Goal: Task Accomplishment & Management: Use online tool/utility

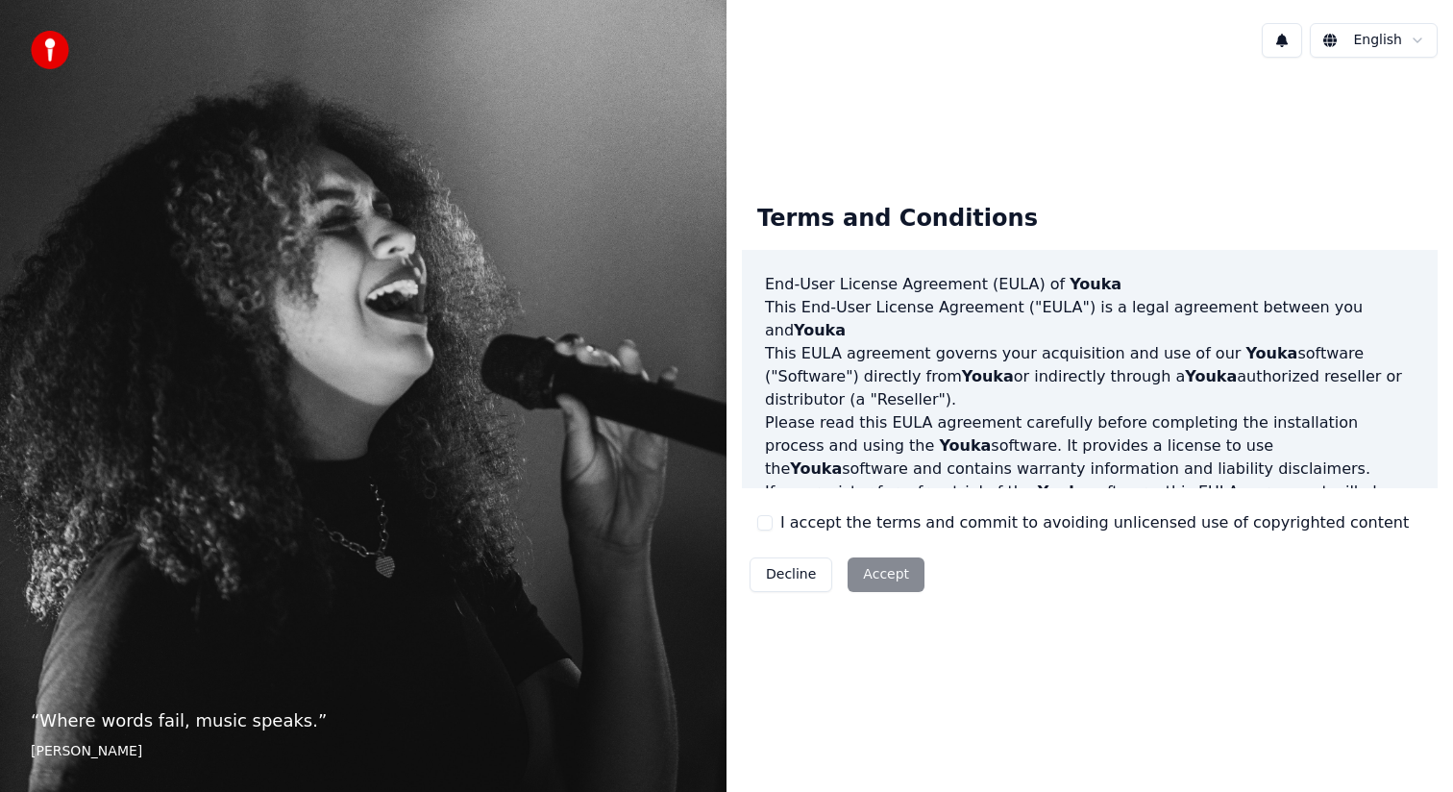
click at [770, 523] on button "I accept the terms and commit to avoiding unlicensed use of copyrighted content" at bounding box center [764, 522] width 15 height 15
click at [880, 579] on button "Accept" at bounding box center [885, 574] width 77 height 35
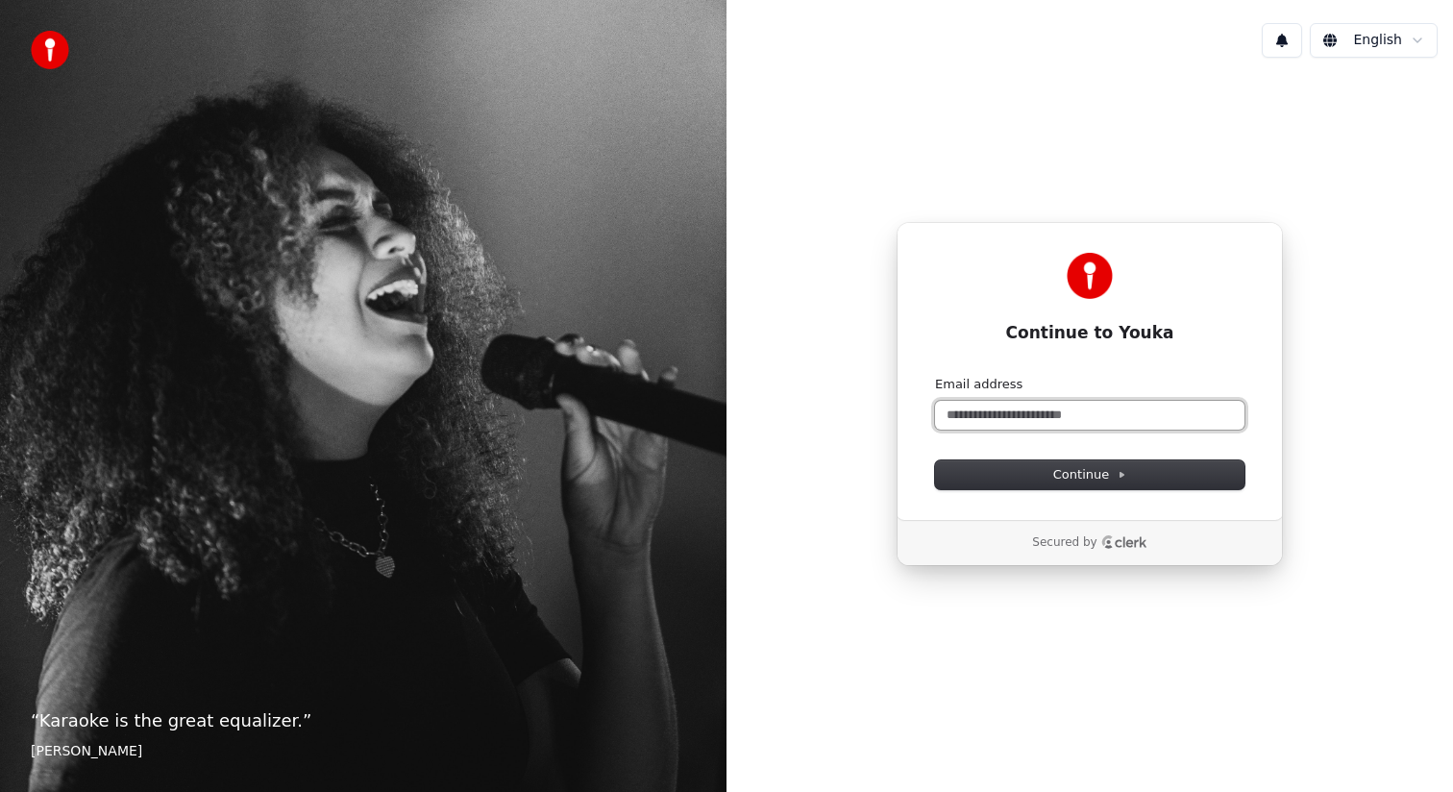
click at [1046, 421] on input "Email address" at bounding box center [1089, 415] width 309 height 29
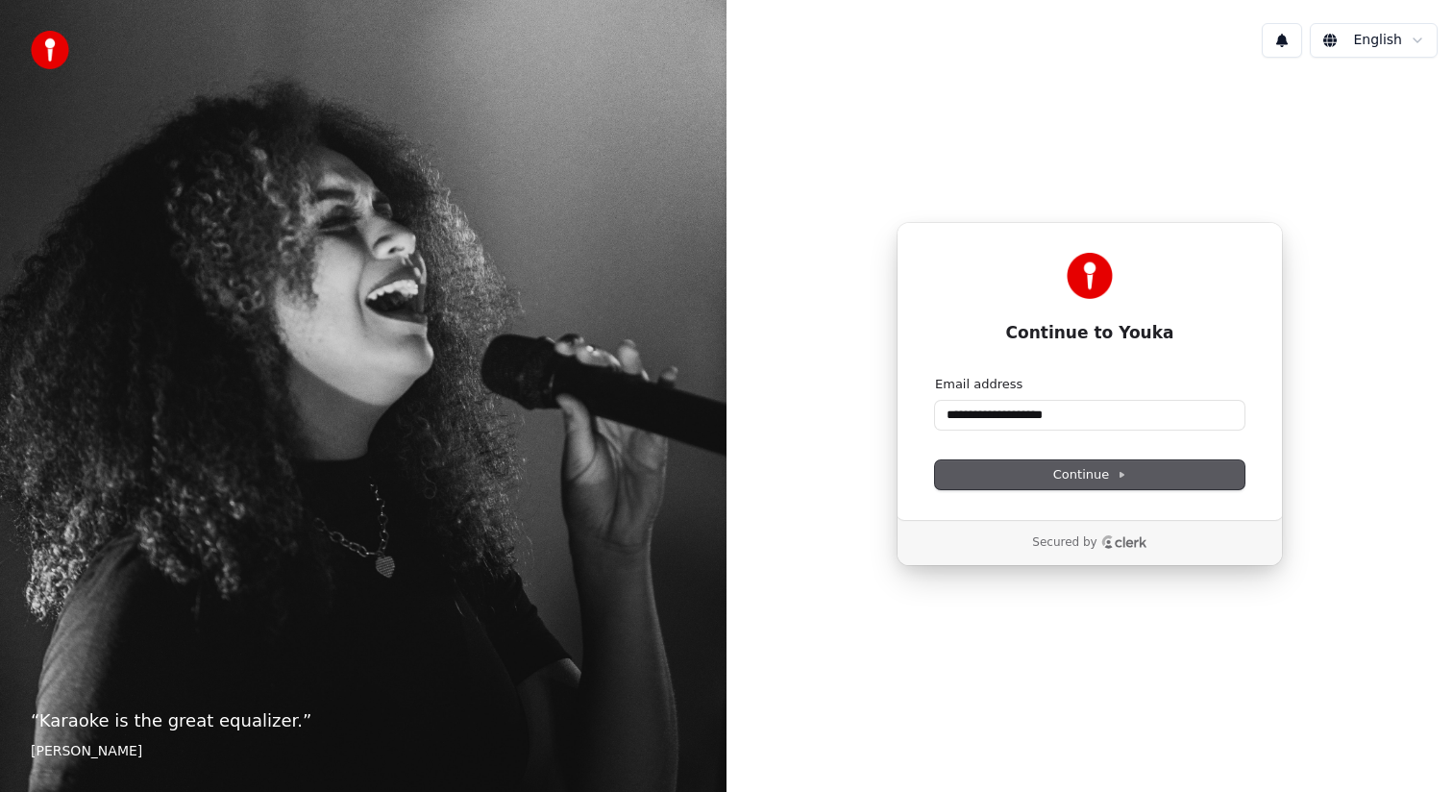
click at [1084, 473] on span "Continue" at bounding box center [1089, 474] width 73 height 17
type input "**********"
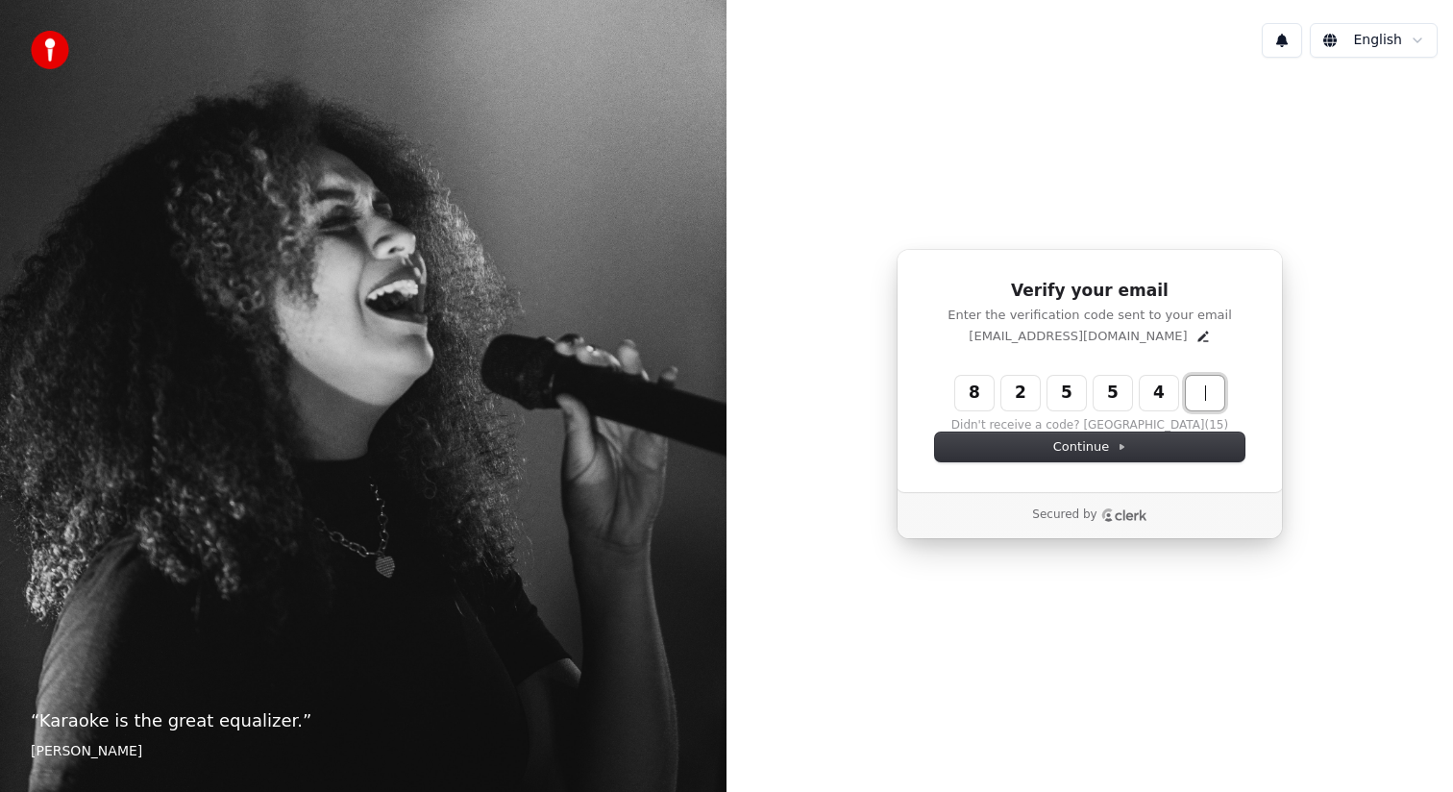
type input "******"
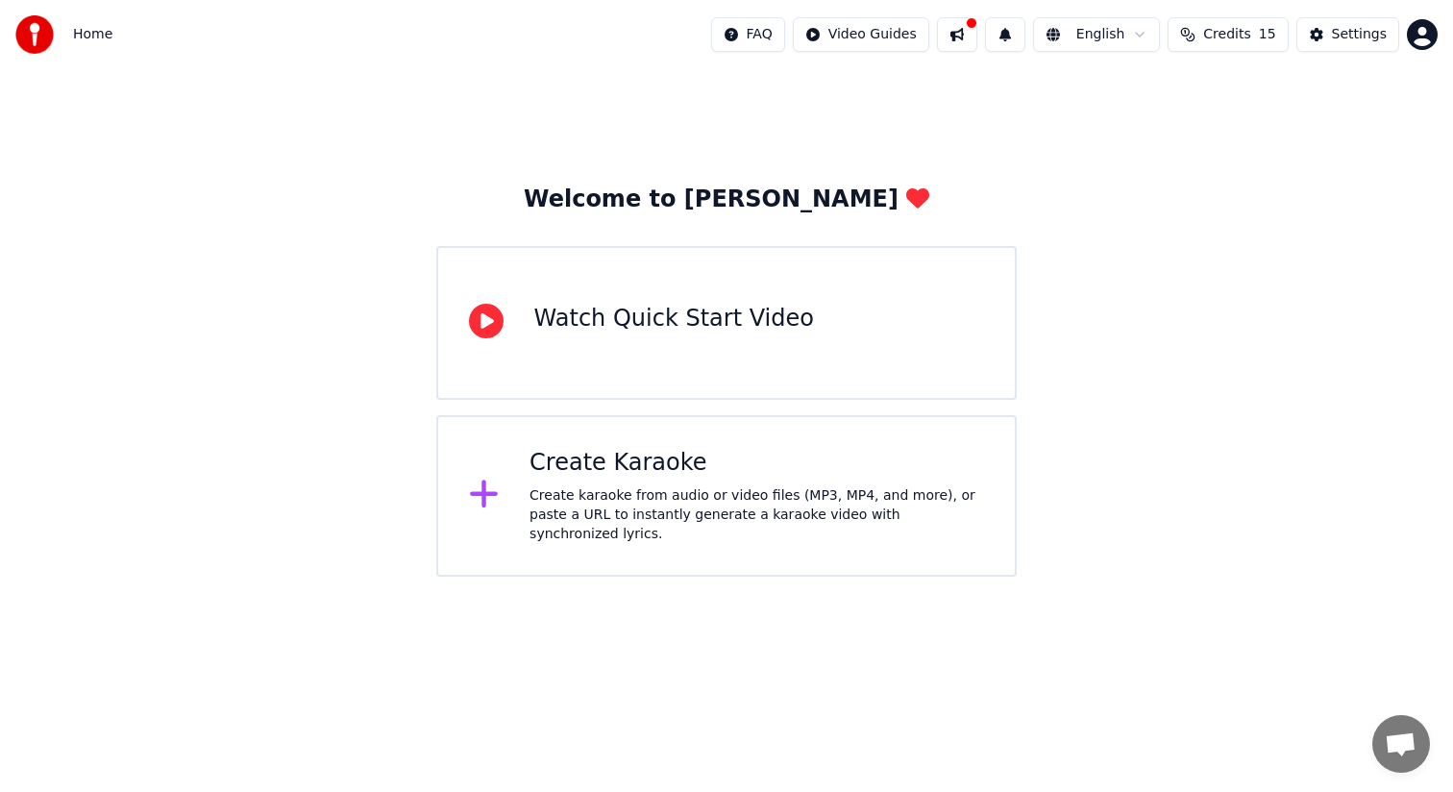
click at [702, 328] on div "Watch Quick Start Video" at bounding box center [674, 319] width 280 height 31
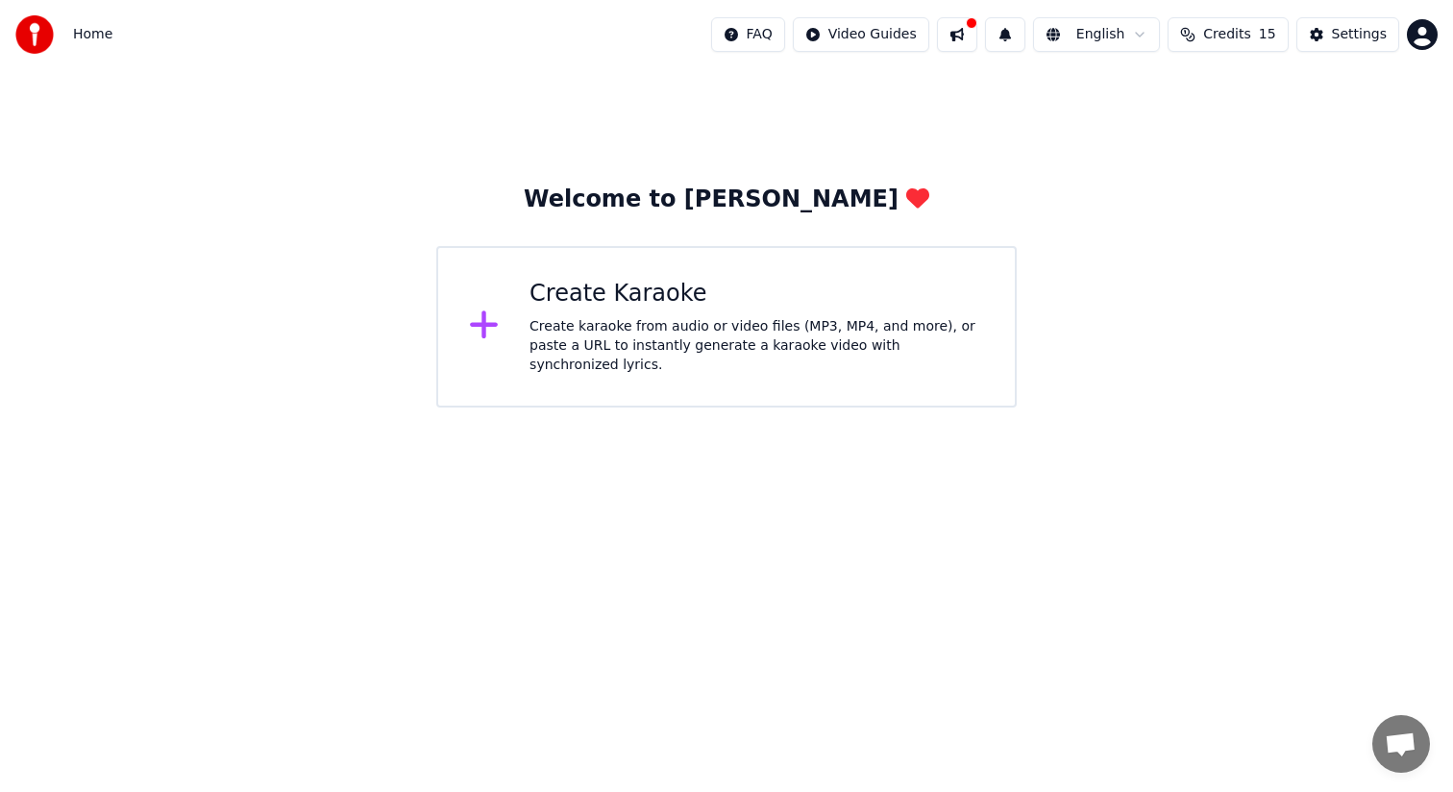
click at [558, 304] on div "Create Karaoke" at bounding box center [756, 294] width 454 height 31
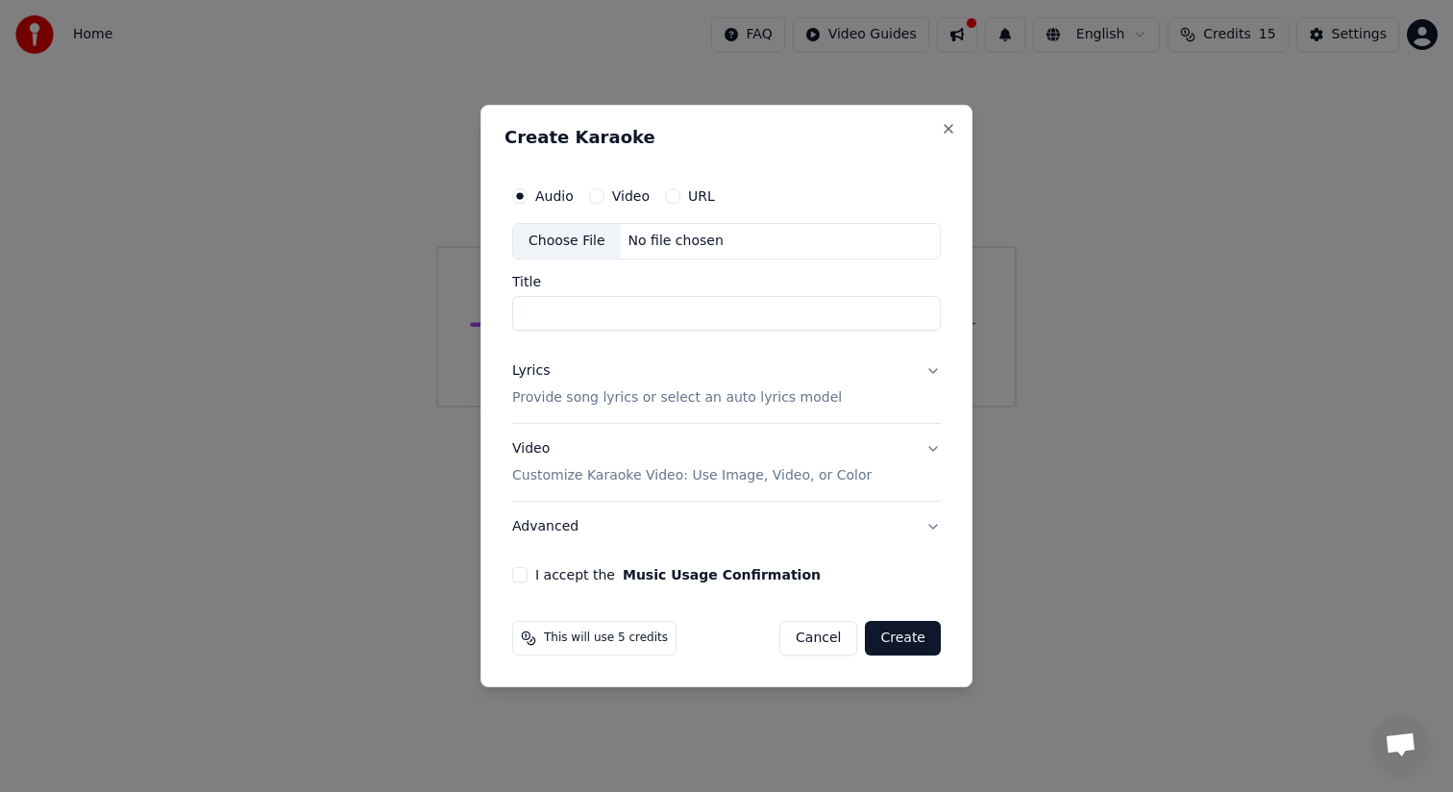
click at [676, 191] on div "URL" at bounding box center [690, 195] width 50 height 15
click at [671, 201] on button "URL" at bounding box center [672, 195] width 15 height 15
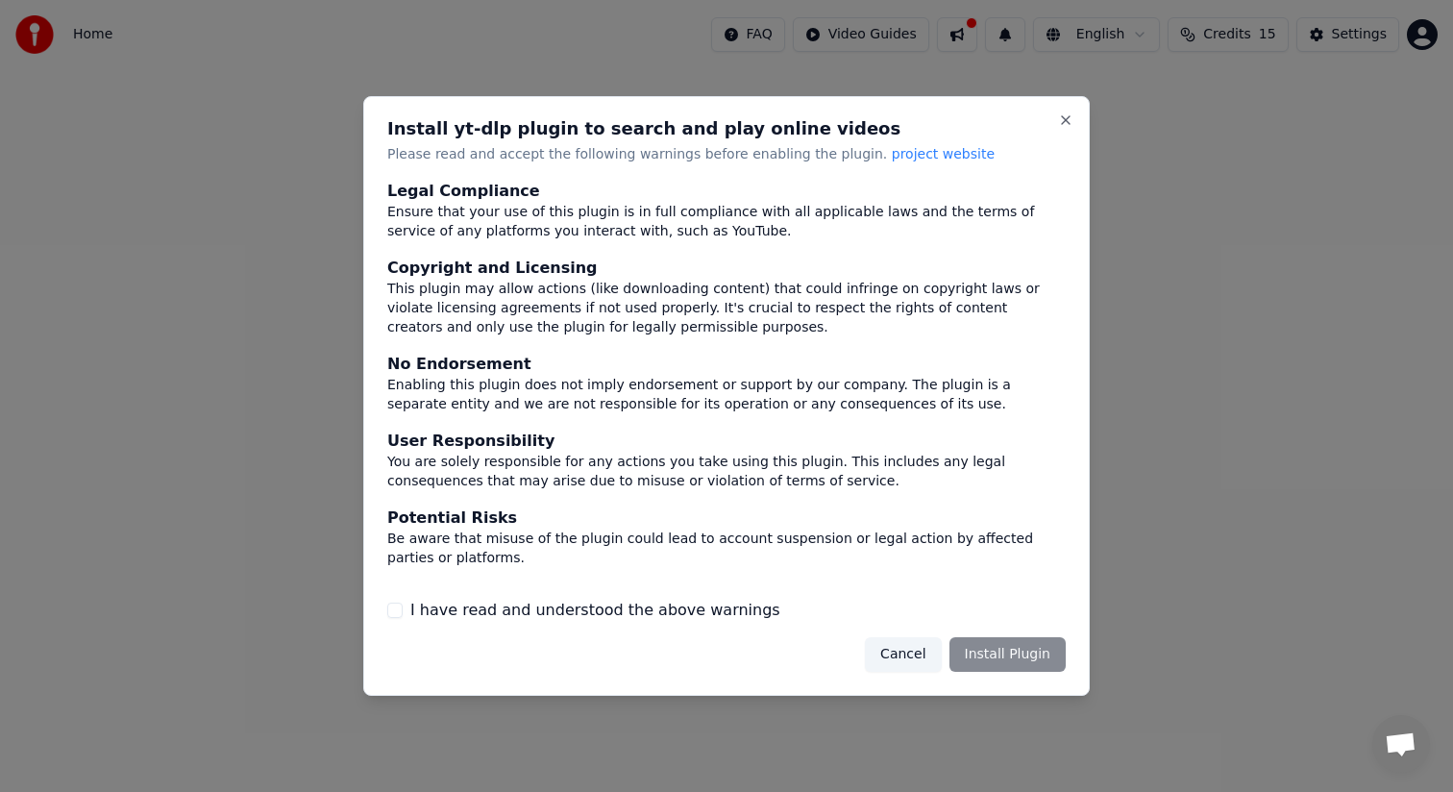
click at [471, 610] on label "I have read and understood the above warnings" at bounding box center [595, 610] width 370 height 23
click at [403, 610] on button "I have read and understood the above warnings" at bounding box center [394, 609] width 15 height 15
click at [999, 659] on button "Install Plugin" at bounding box center [1007, 654] width 116 height 35
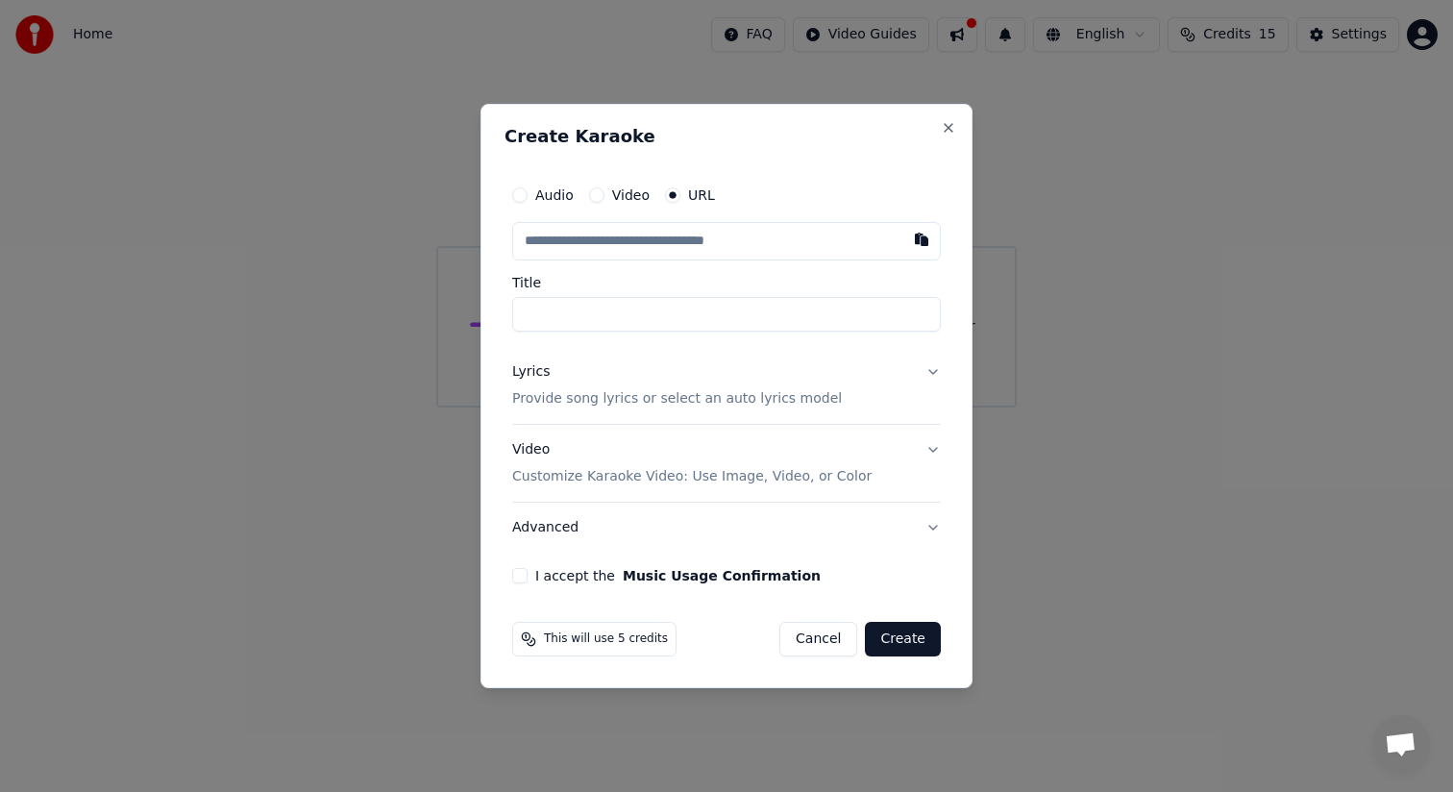
click at [695, 248] on input "text" at bounding box center [726, 241] width 428 height 38
paste input "**********"
type input "**********"
click at [932, 375] on button "Lyrics Provide song lyrics or select an auto lyrics model" at bounding box center [726, 385] width 428 height 77
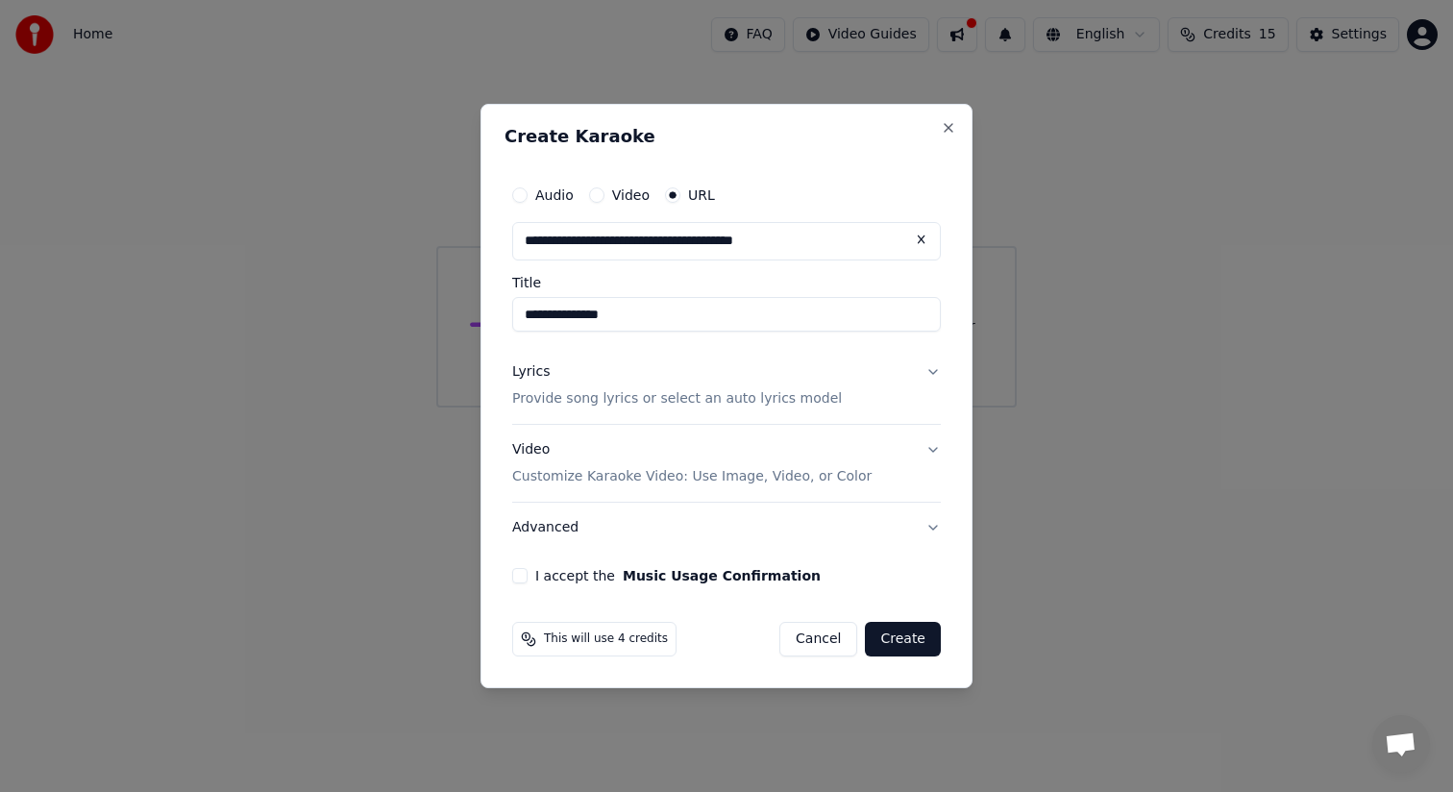
type input "**********"
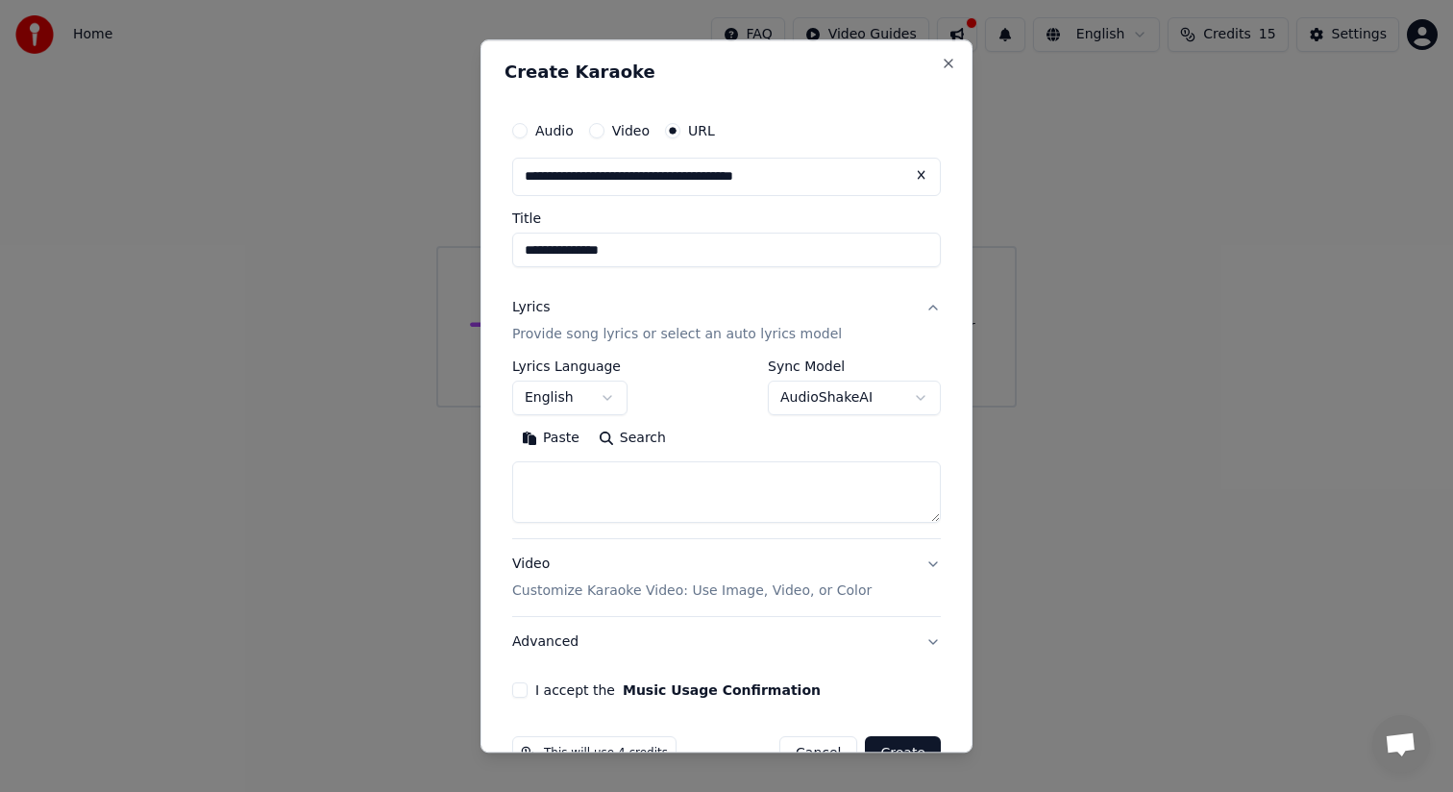
click at [910, 406] on button "AudioShakeAI" at bounding box center [854, 397] width 173 height 35
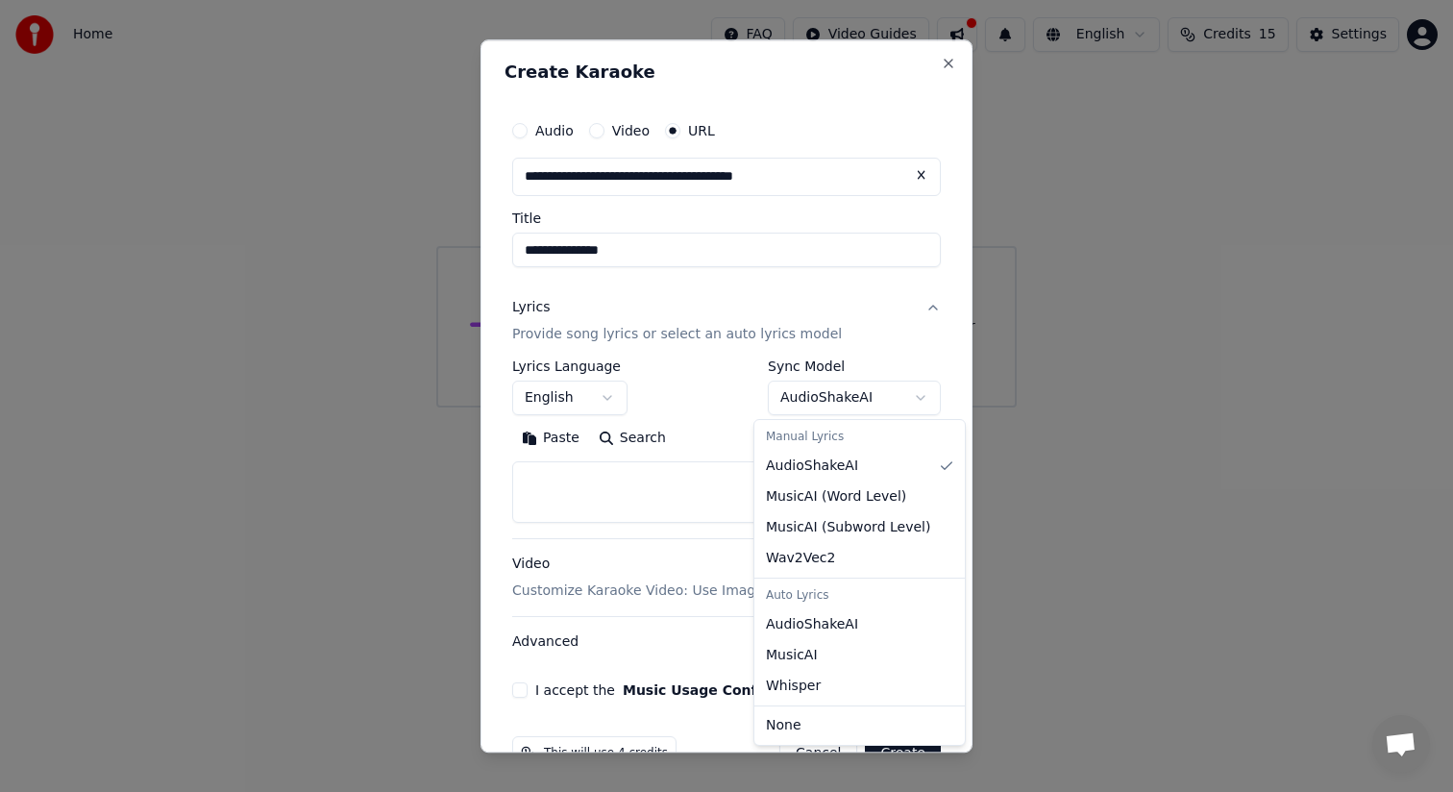
click at [941, 379] on div at bounding box center [726, 396] width 1453 height 792
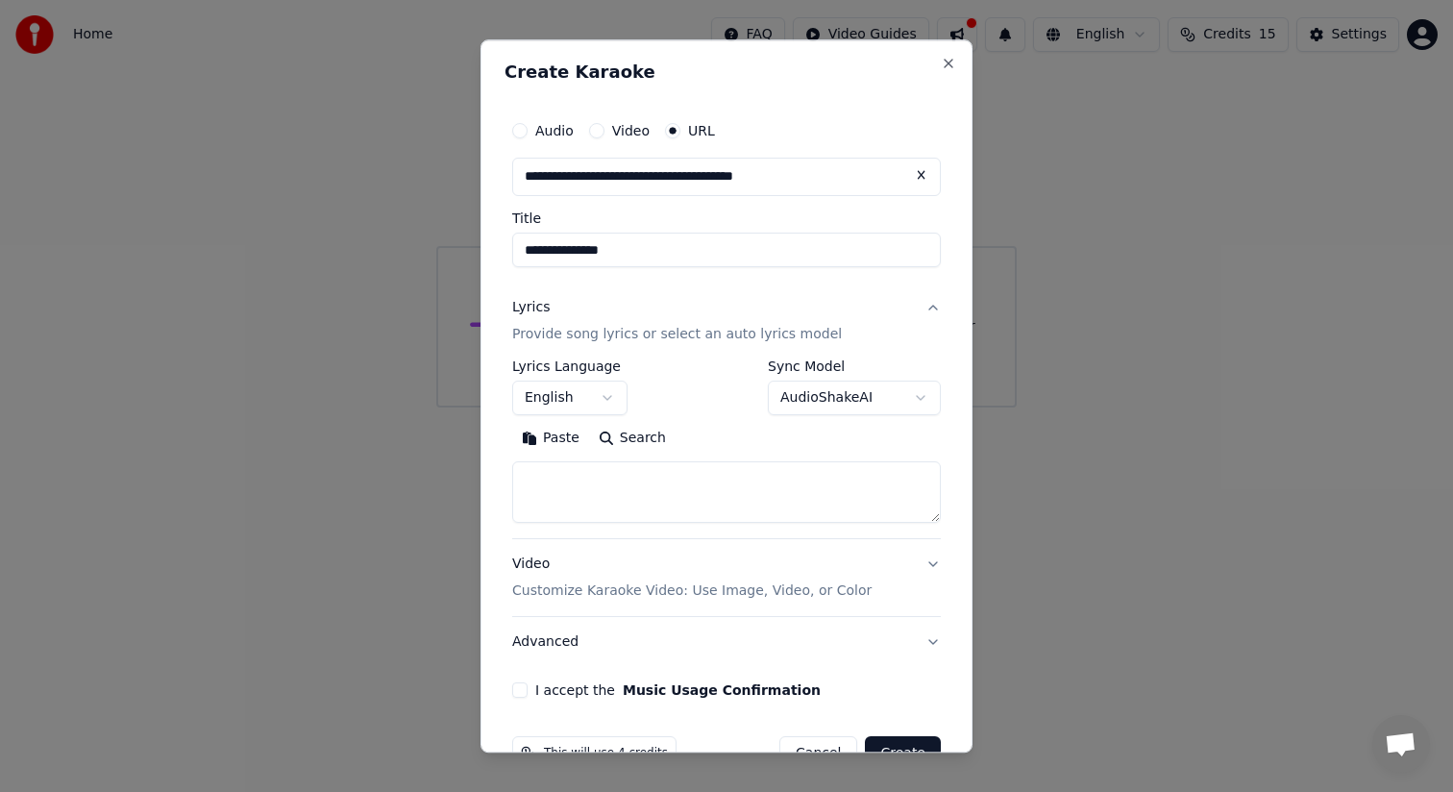
click at [520, 690] on button "I accept the Music Usage Confirmation" at bounding box center [519, 689] width 15 height 15
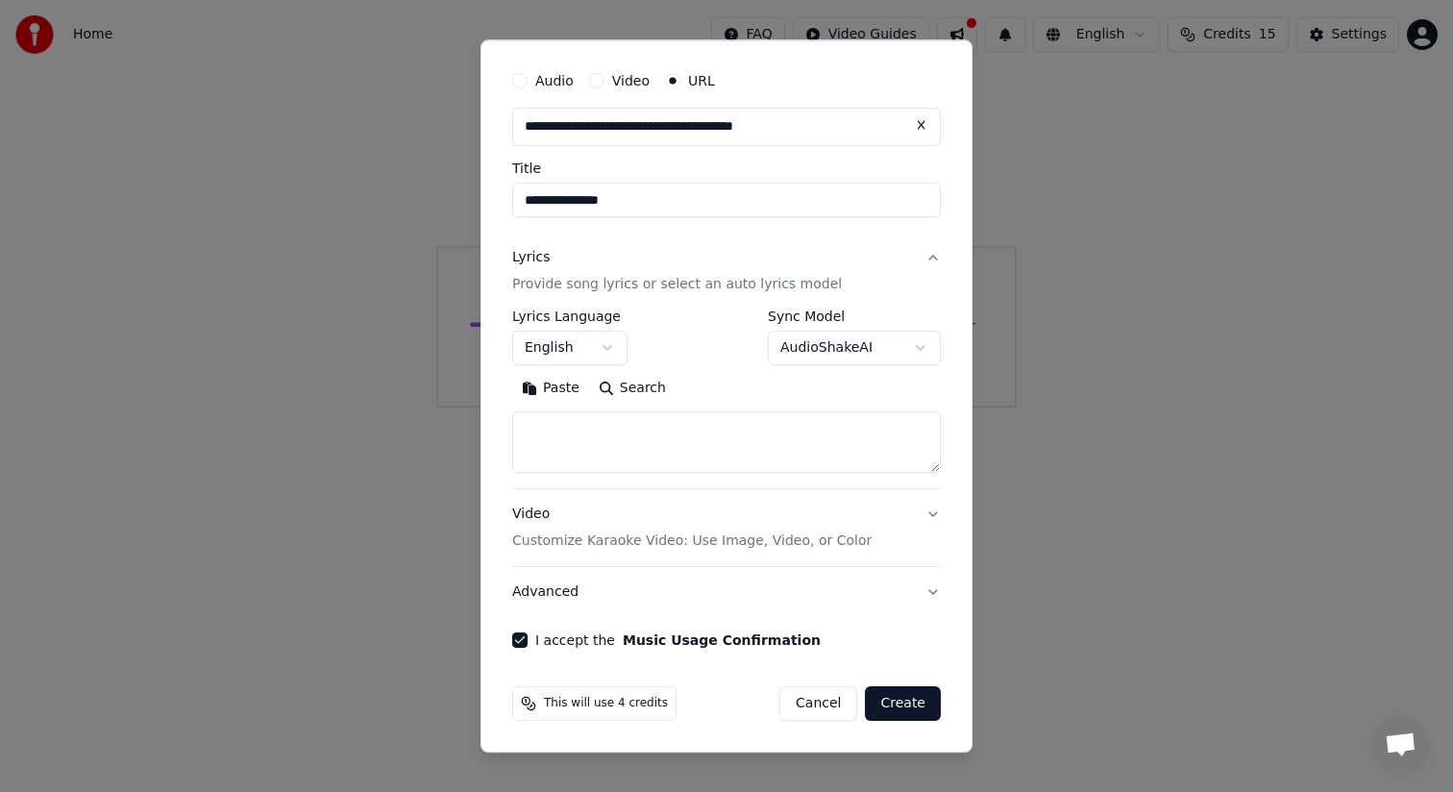
click at [902, 701] on button "Create" at bounding box center [903, 703] width 76 height 35
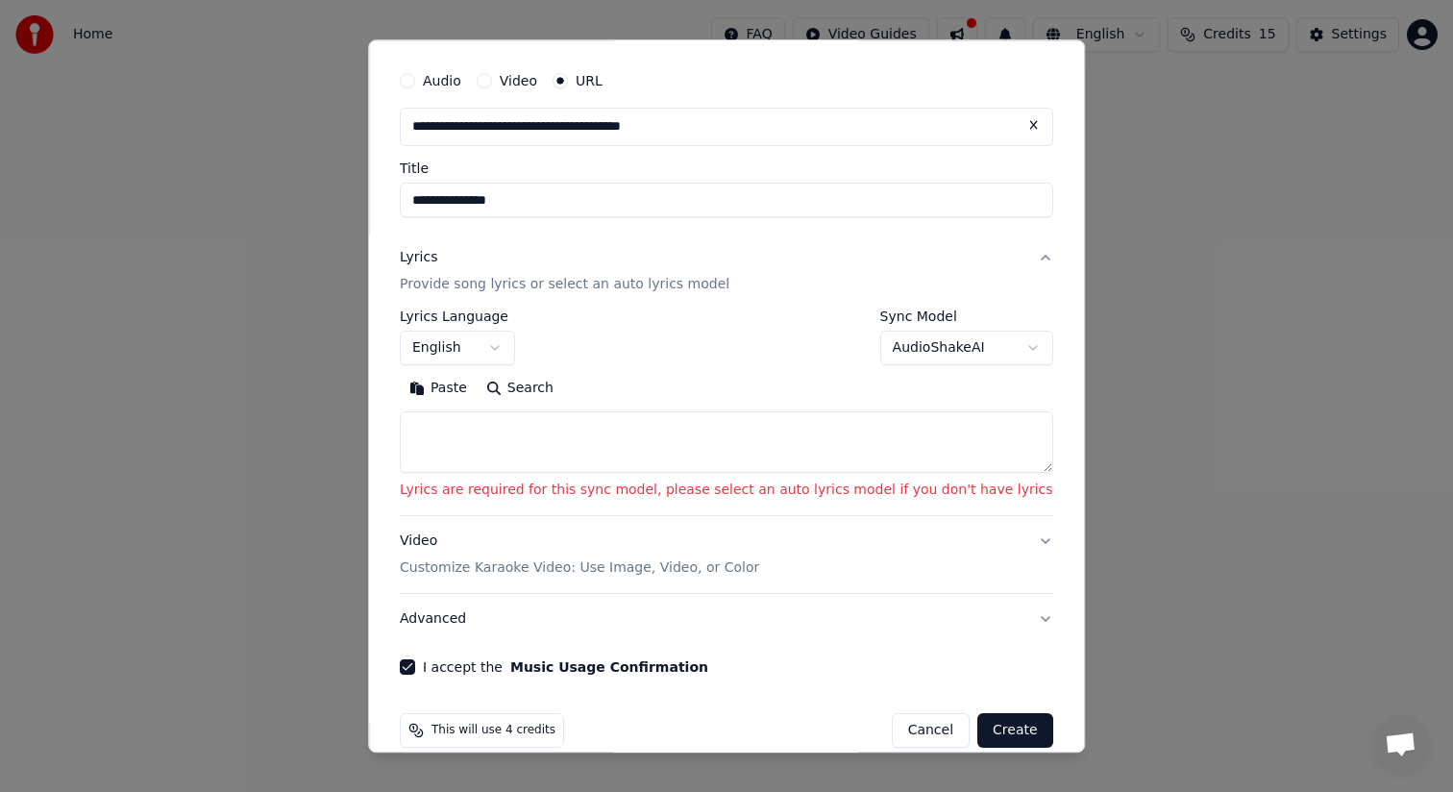
click at [600, 441] on textarea at bounding box center [726, 441] width 653 height 61
click at [533, 395] on button "Search" at bounding box center [520, 388] width 86 height 31
click at [690, 450] on textarea at bounding box center [726, 441] width 653 height 61
click at [954, 350] on button "AudioShakeAI" at bounding box center [966, 347] width 173 height 35
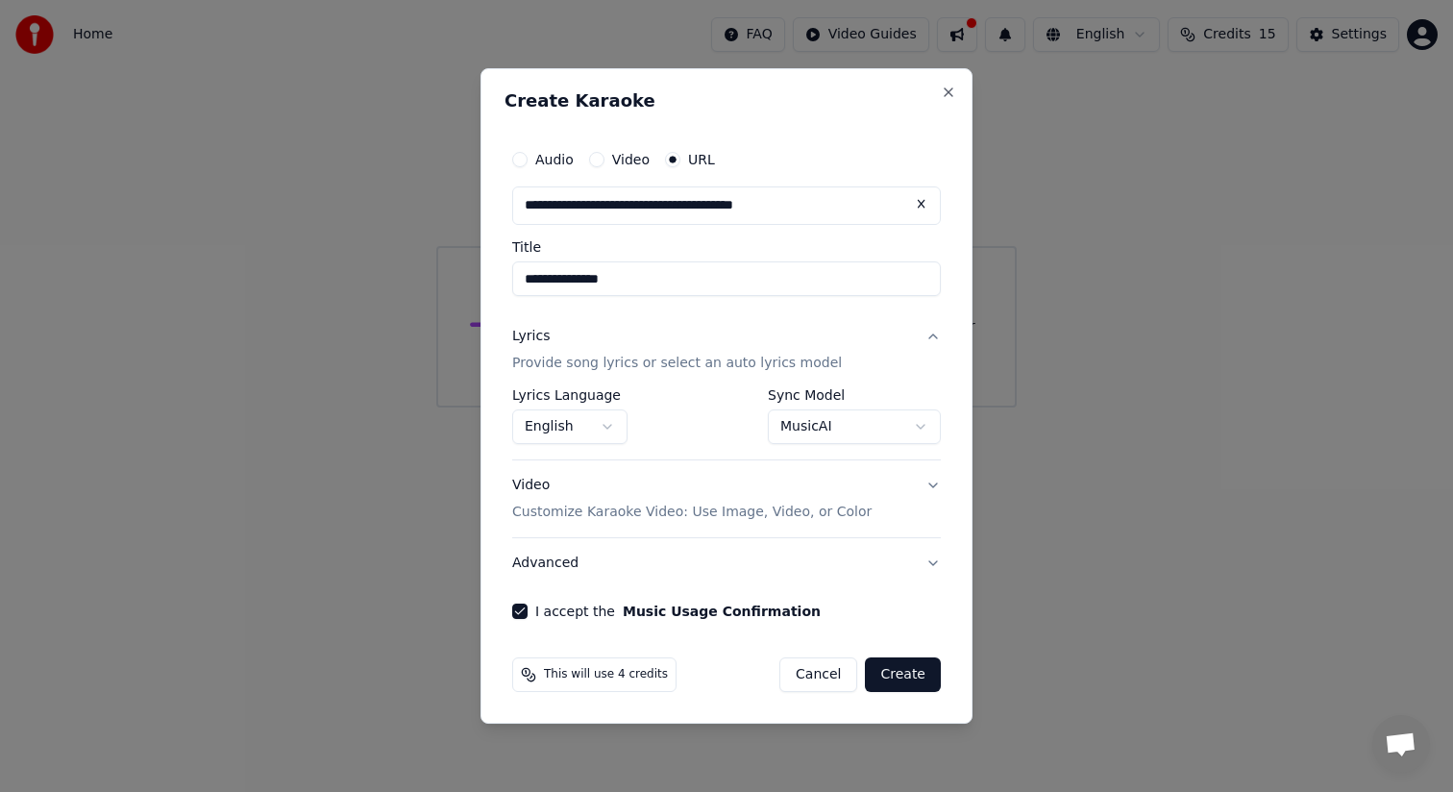
scroll to position [0, 0]
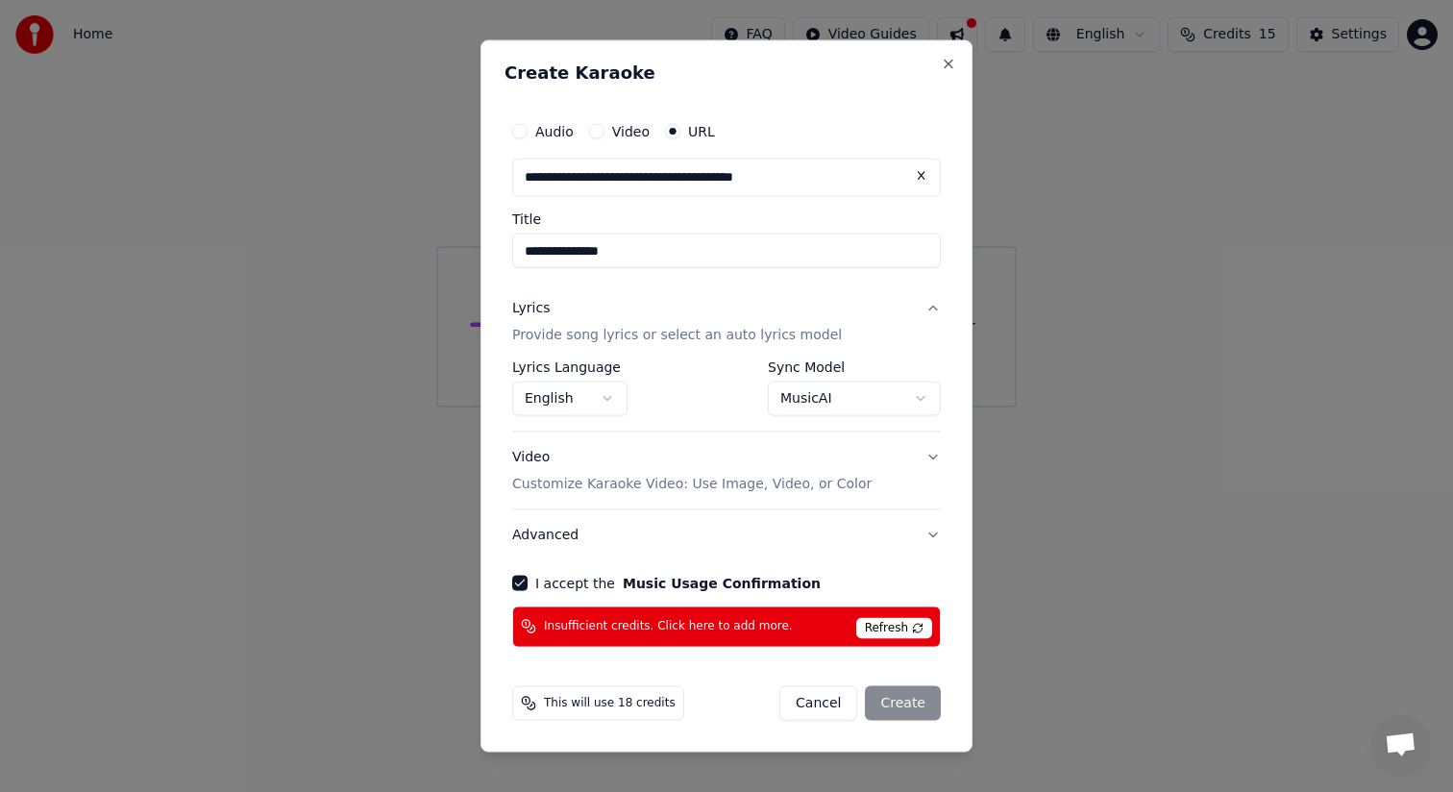
click at [519, 586] on button "I accept the Music Usage Confirmation" at bounding box center [519, 582] width 15 height 15
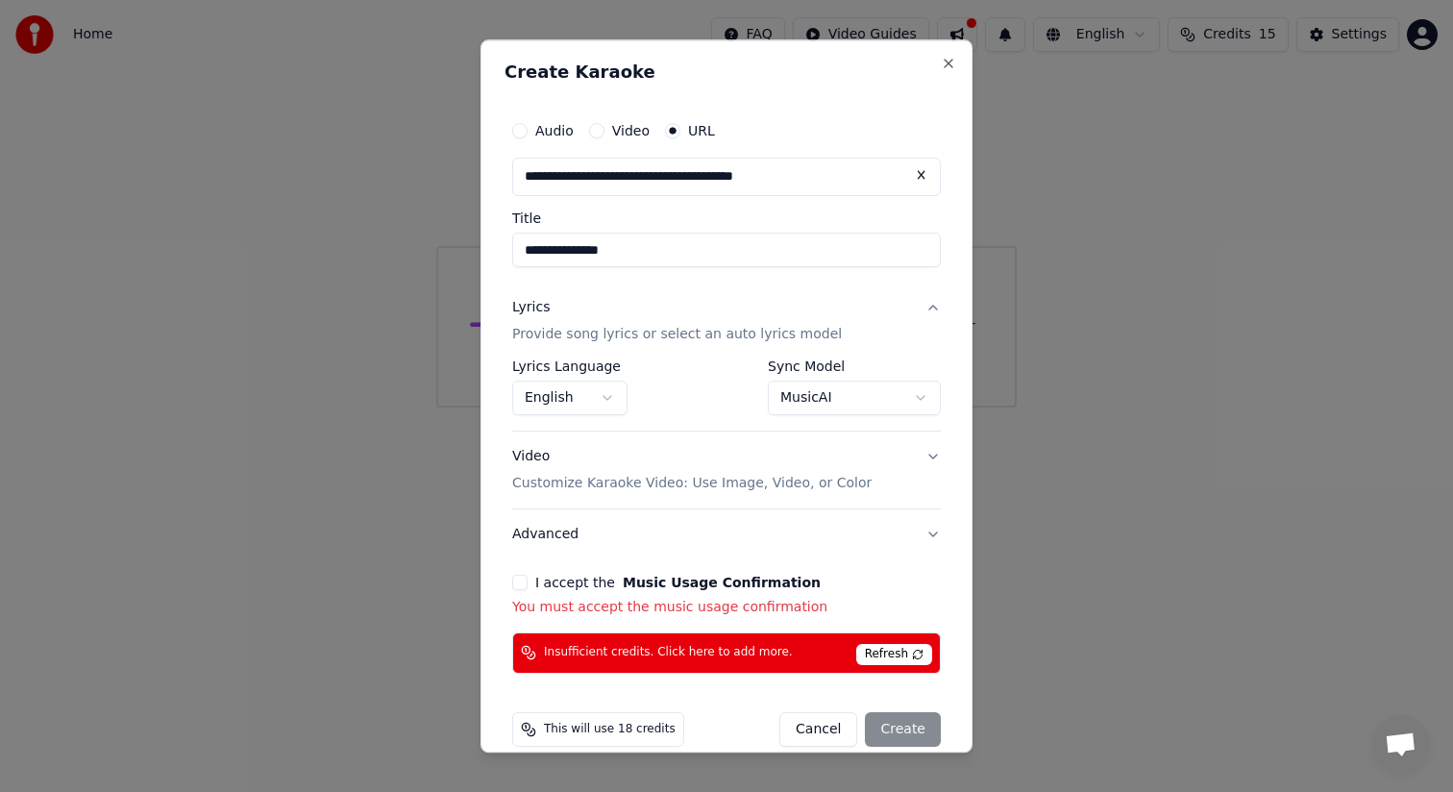
click at [519, 586] on button "I accept the Music Usage Confirmation" at bounding box center [519, 582] width 15 height 15
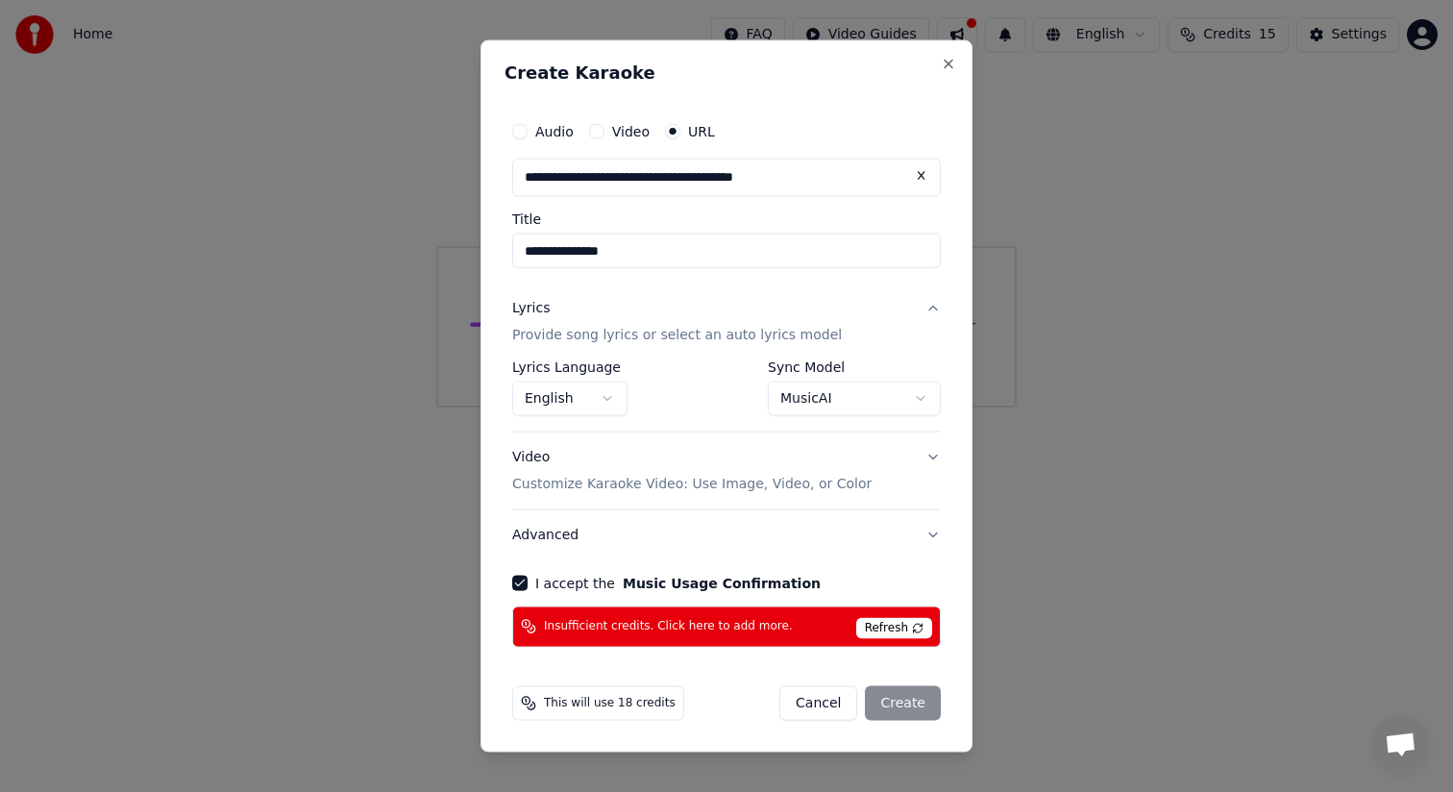
click at [519, 586] on button "I accept the Music Usage Confirmation" at bounding box center [519, 582] width 15 height 15
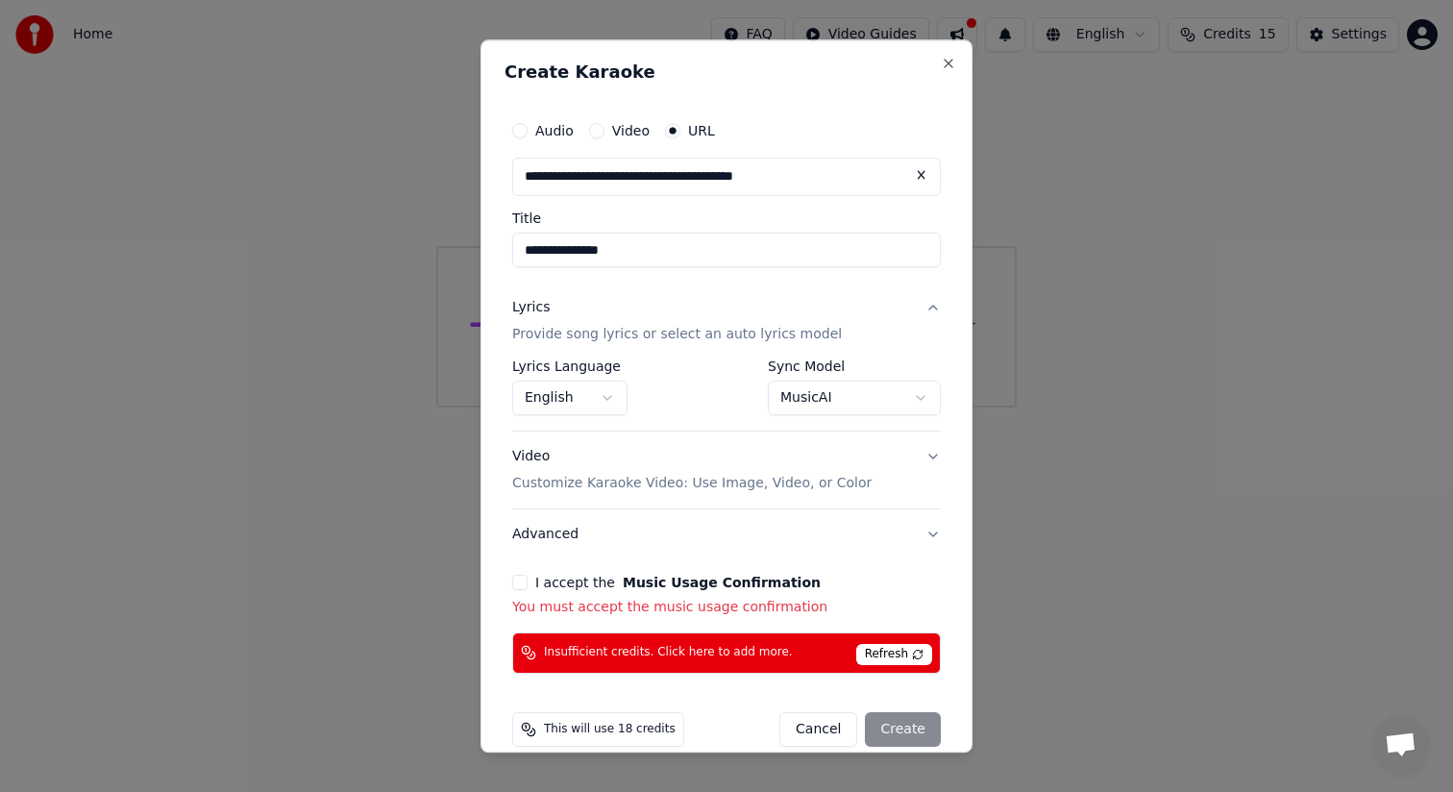
click at [519, 586] on button "I accept the Music Usage Confirmation" at bounding box center [519, 582] width 15 height 15
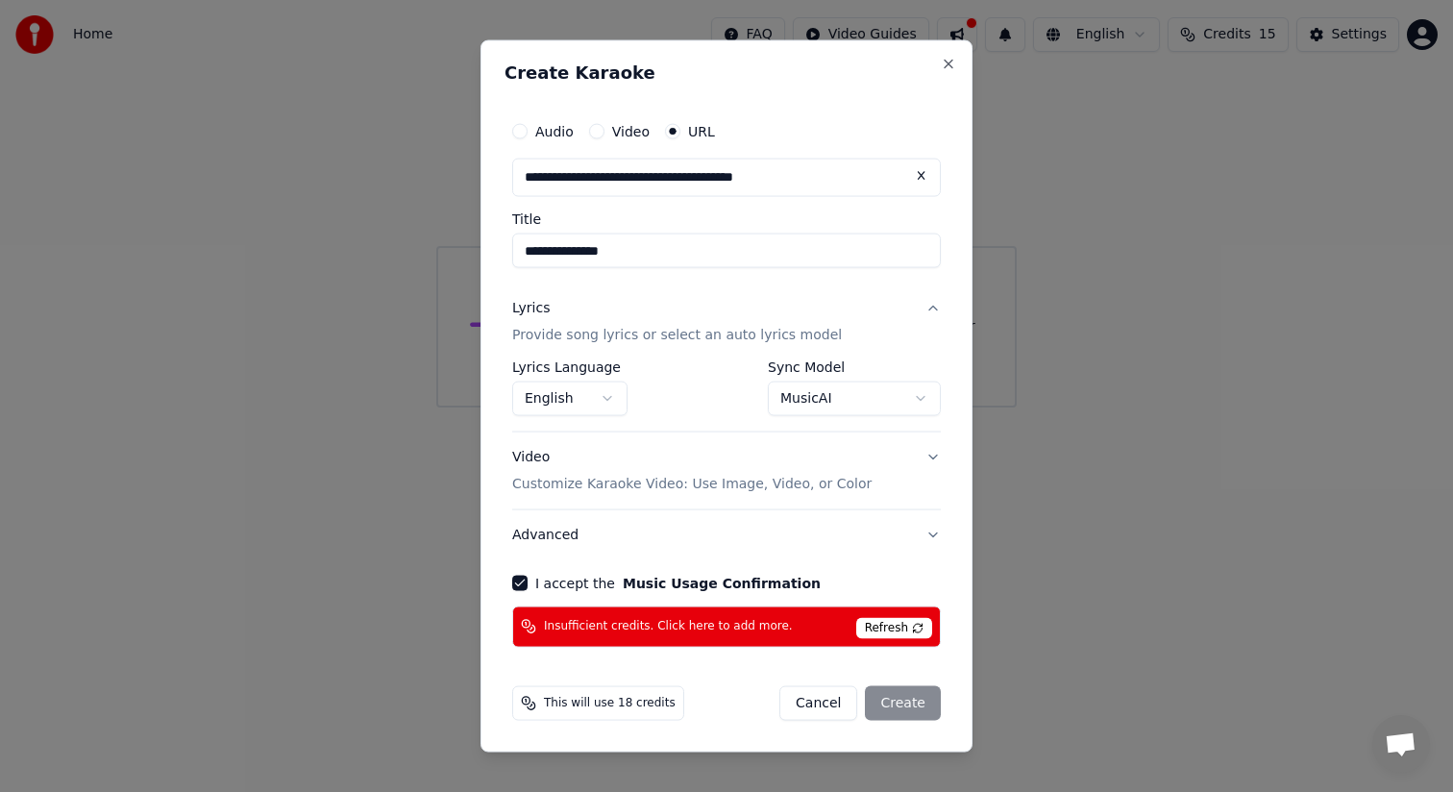
click at [861, 403] on button "MusicAI" at bounding box center [854, 398] width 173 height 35
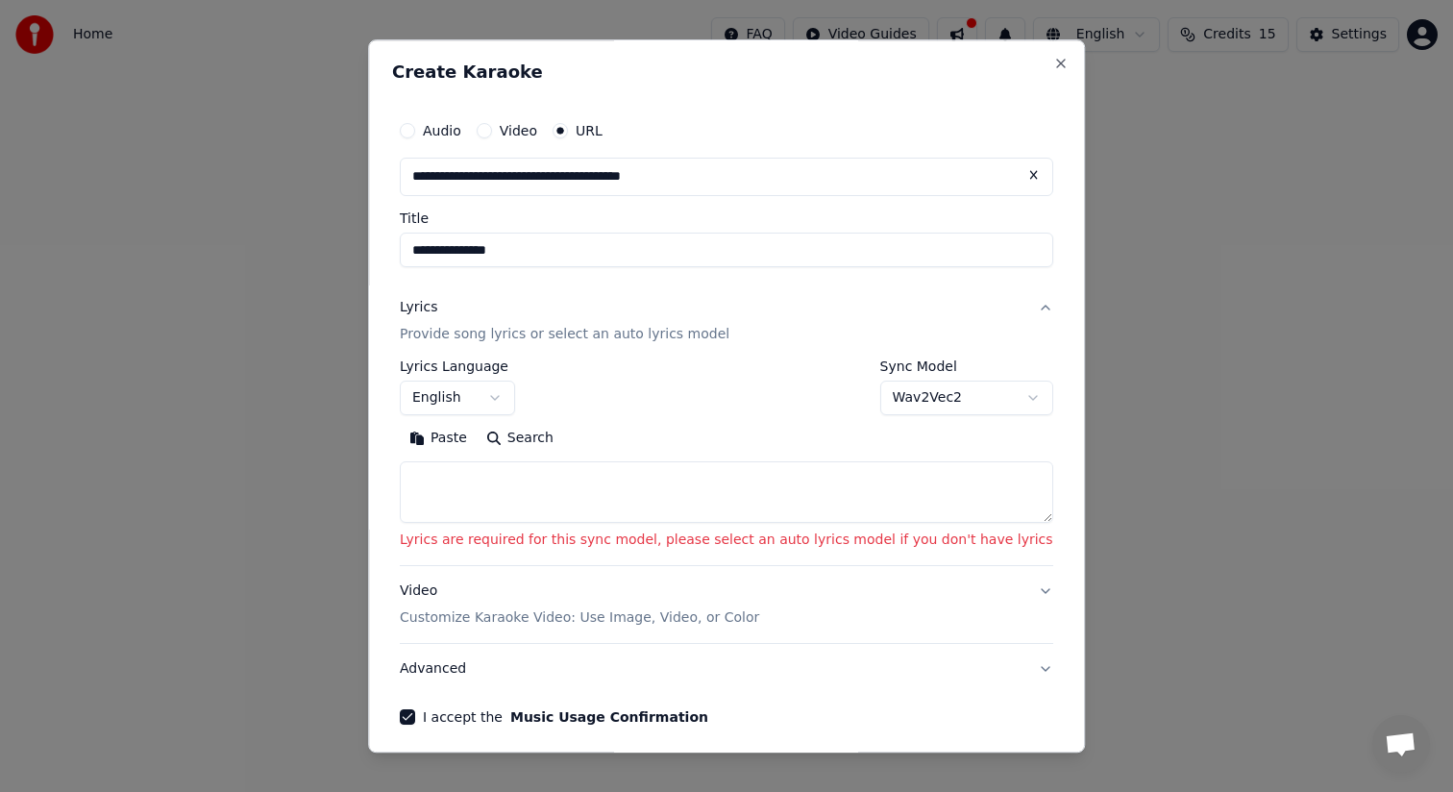
click at [880, 409] on button "Wav2Vec2" at bounding box center [966, 397] width 173 height 35
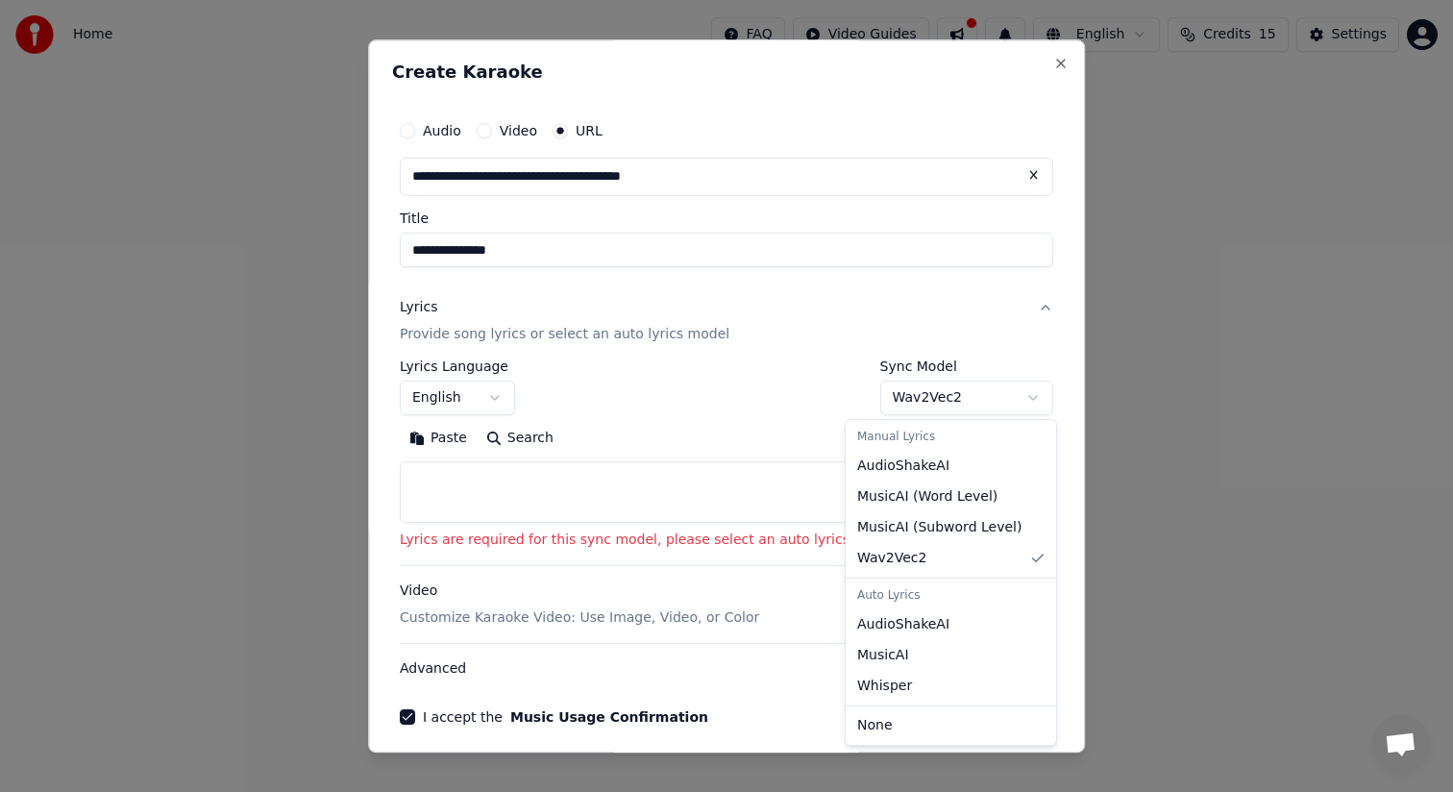
select select "**********"
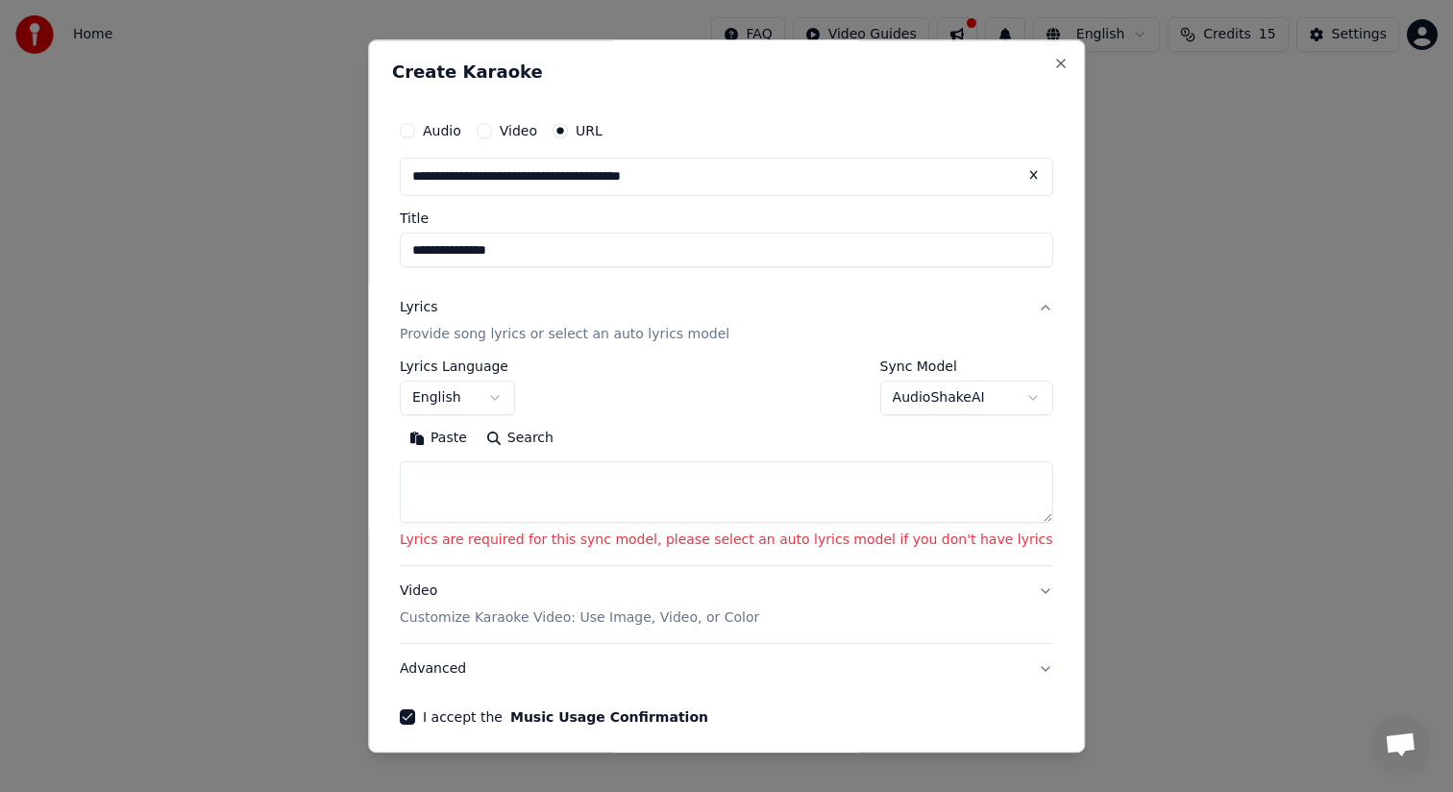
click at [837, 483] on textarea at bounding box center [726, 491] width 653 height 61
